Goal: Communication & Community: Answer question/provide support

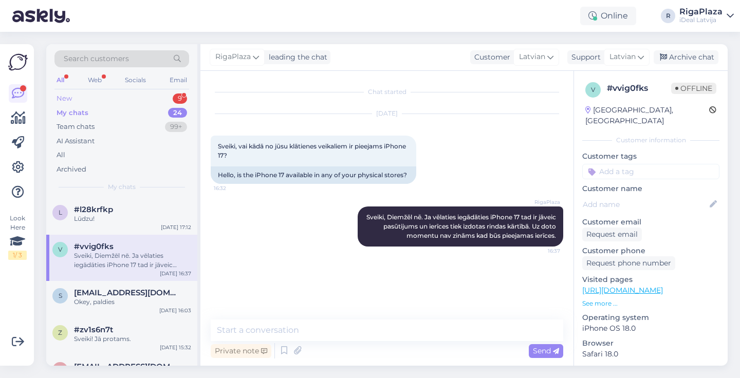
click at [111, 95] on div "New 9" at bounding box center [122, 99] width 135 height 14
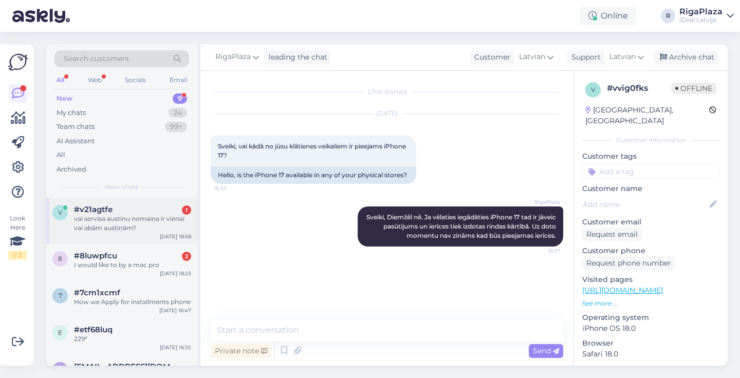
click at [121, 211] on div "#v21agtfe 1" at bounding box center [132, 209] width 117 height 9
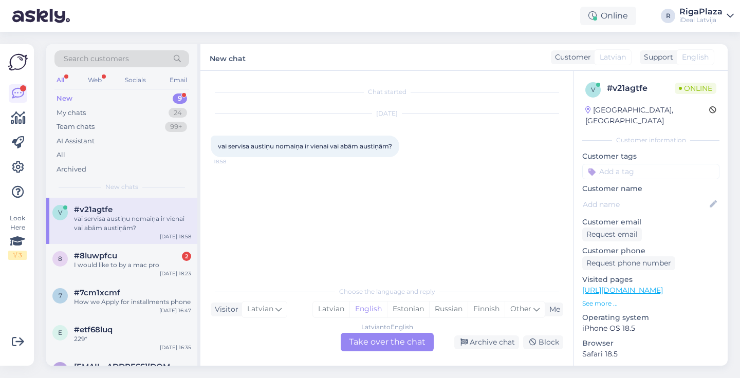
click at [394, 341] on div "Latvian to English Take over the chat" at bounding box center [387, 342] width 93 height 19
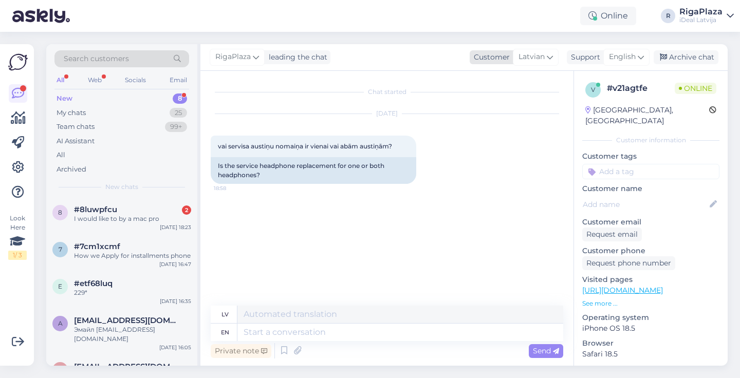
click at [542, 60] on span "Latvian" at bounding box center [532, 56] width 26 height 11
click at [502, 81] on input at bounding box center [514, 79] width 97 height 16
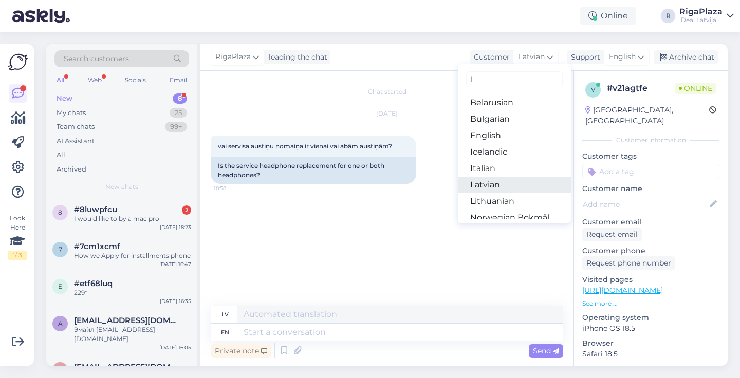
type input "l"
click at [481, 189] on link "Latvian" at bounding box center [514, 185] width 113 height 16
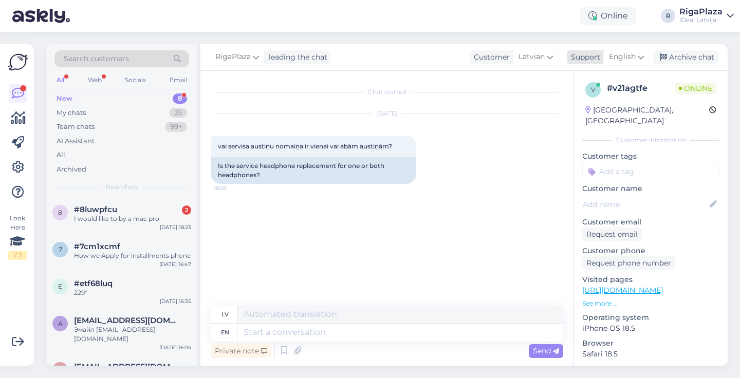
click at [627, 61] on span "English" at bounding box center [622, 56] width 27 height 11
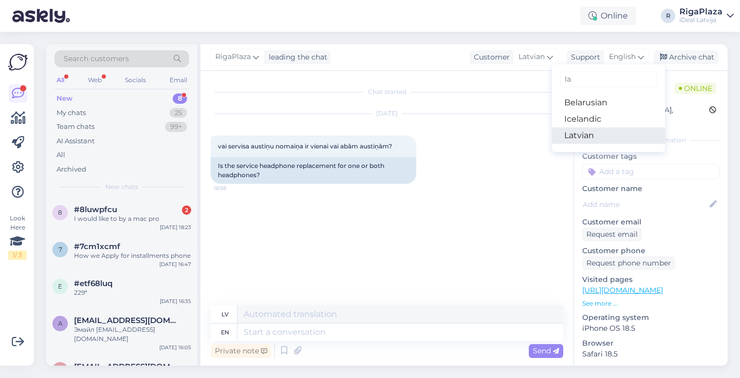
type input "la"
click at [571, 128] on link "Latvian" at bounding box center [608, 136] width 113 height 16
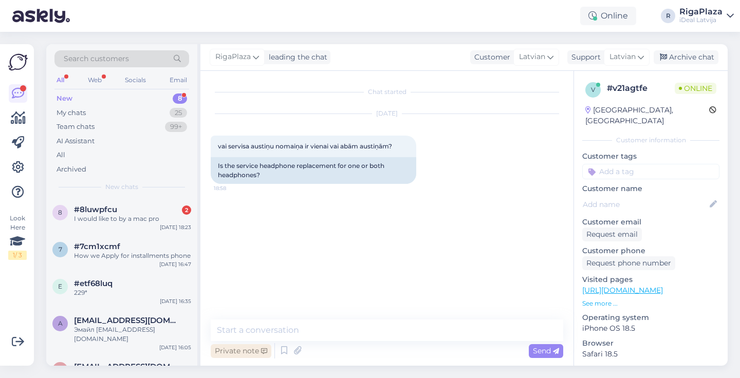
click at [267, 345] on div "Private note" at bounding box center [241, 352] width 61 height 14
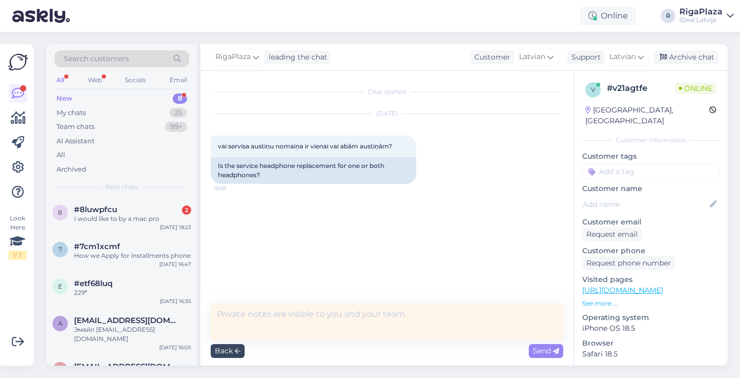
click at [228, 347] on div "Back" at bounding box center [228, 352] width 34 height 14
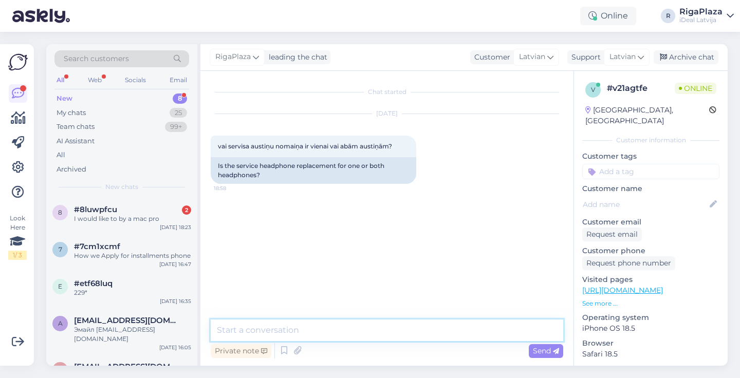
click at [249, 326] on textarea at bounding box center [387, 331] width 353 height 22
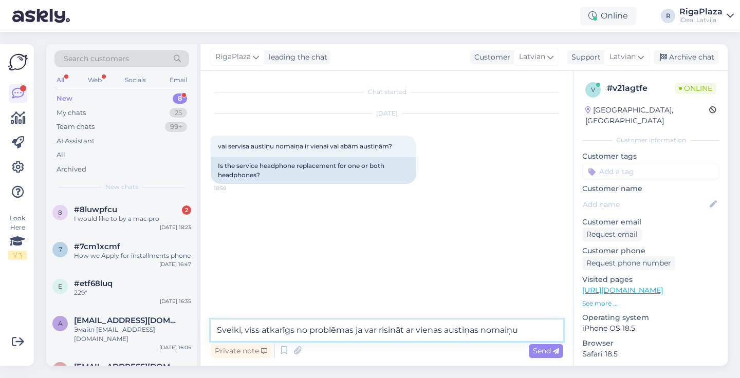
click at [537, 326] on textarea "Sveiki, viss atkarīgs no problēmas ja var risināt ar vienas austiņas nomaiņu" at bounding box center [387, 331] width 353 height 22
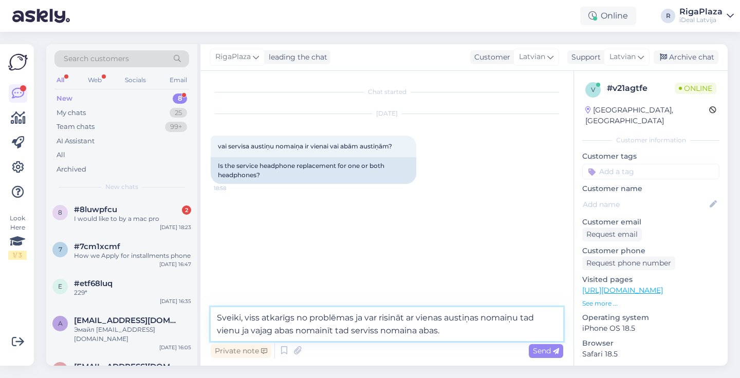
type textarea "Sveiki, viss atkarīgs no problēmas ja var risināt ar vienas austiņas nomaiņu ta…"
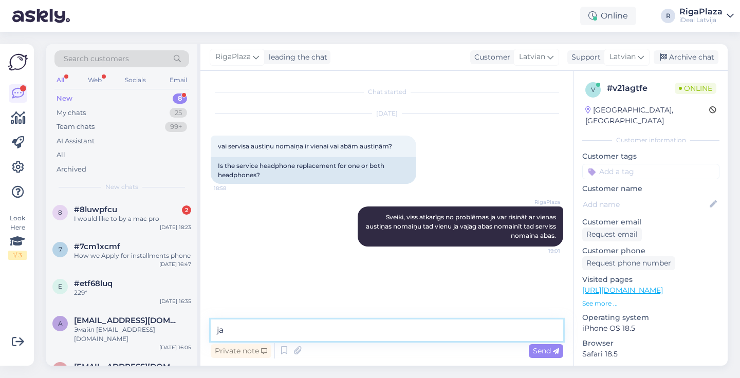
type textarea "j"
type textarea "k"
